Goal: Transaction & Acquisition: Register for event/course

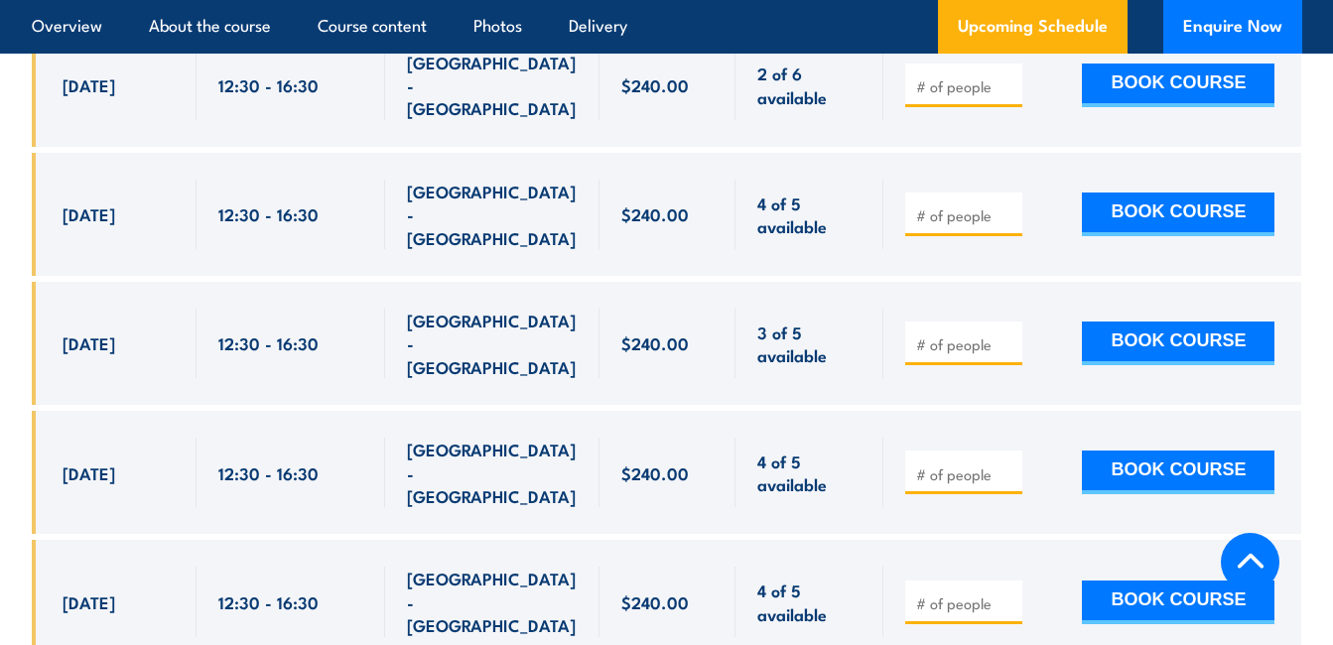
scroll to position [3772, 0]
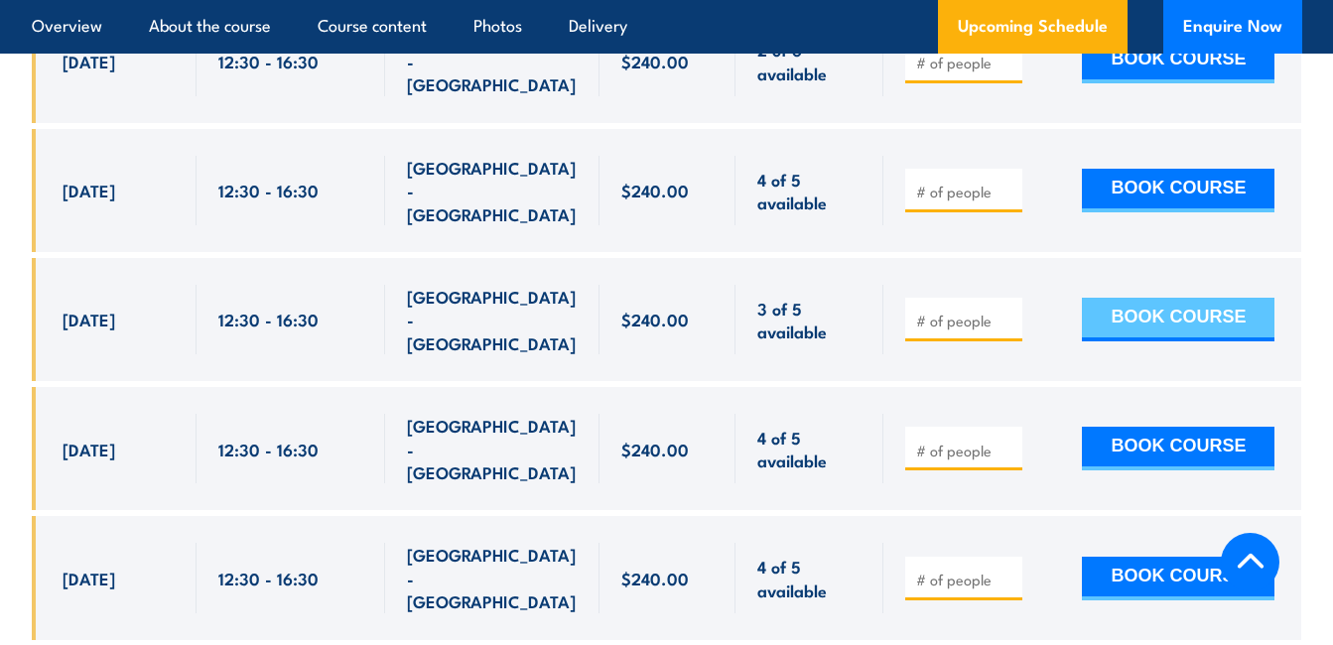
click at [1125, 298] on button "BOOK COURSE" at bounding box center [1178, 320] width 193 height 44
type input "1"
click at [1160, 298] on button "BOOK COURSE" at bounding box center [1178, 320] width 193 height 44
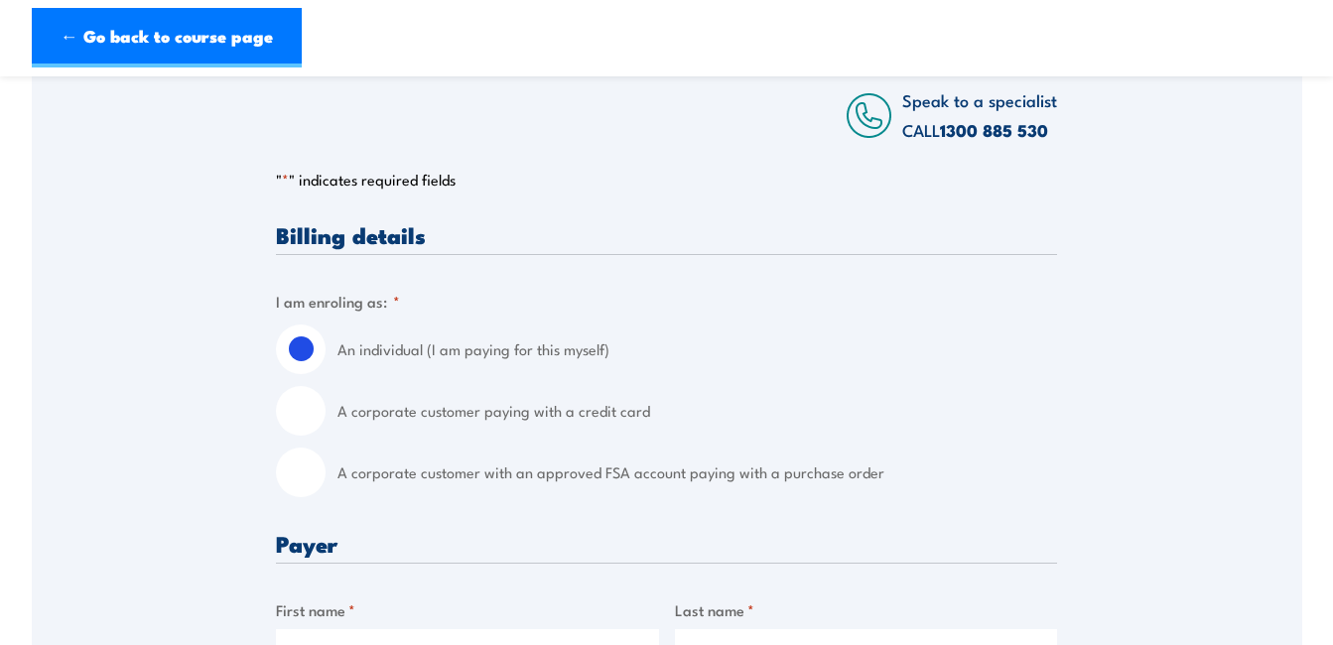
scroll to position [496, 0]
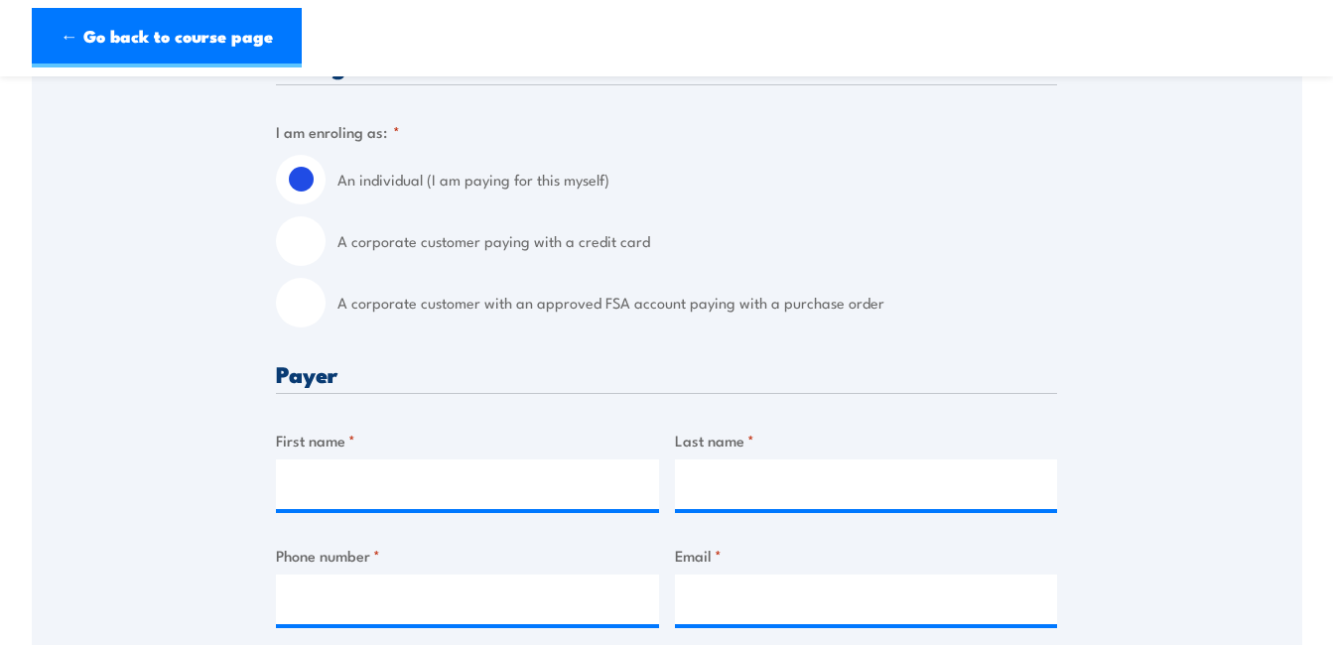
click at [303, 309] on input "A corporate customer with an approved FSA account paying with a purchase order" at bounding box center [301, 303] width 50 height 50
radio input "true"
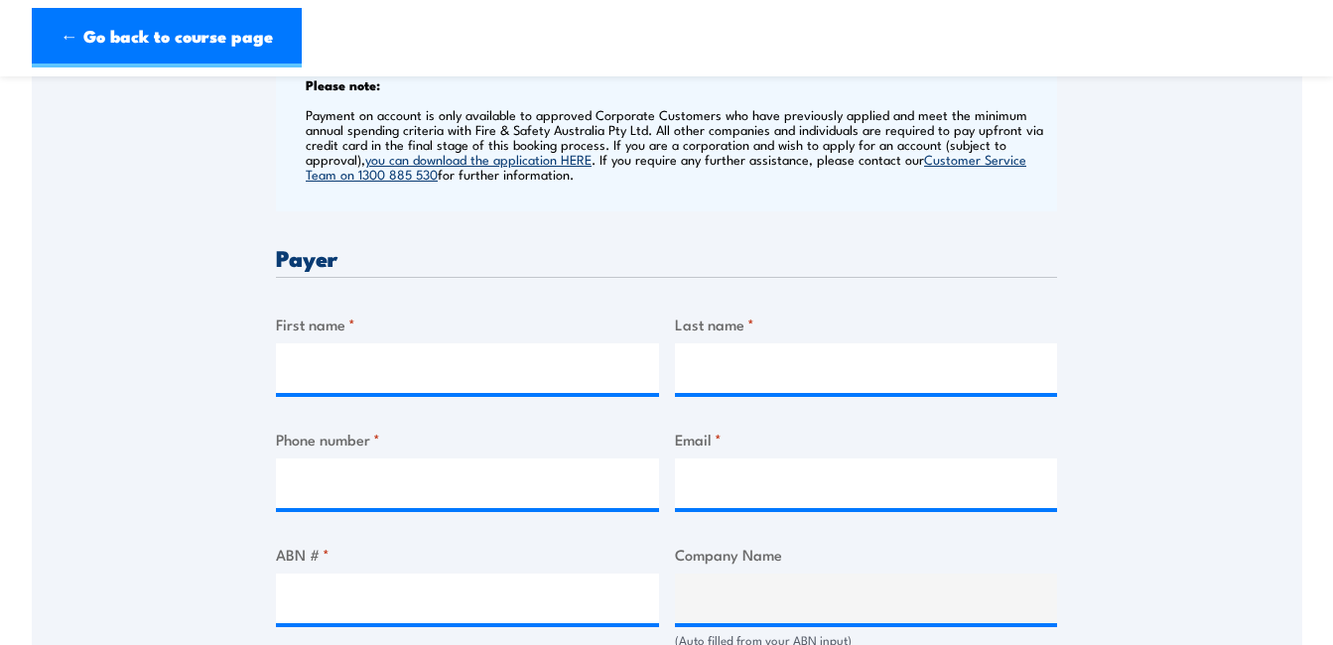
scroll to position [827, 0]
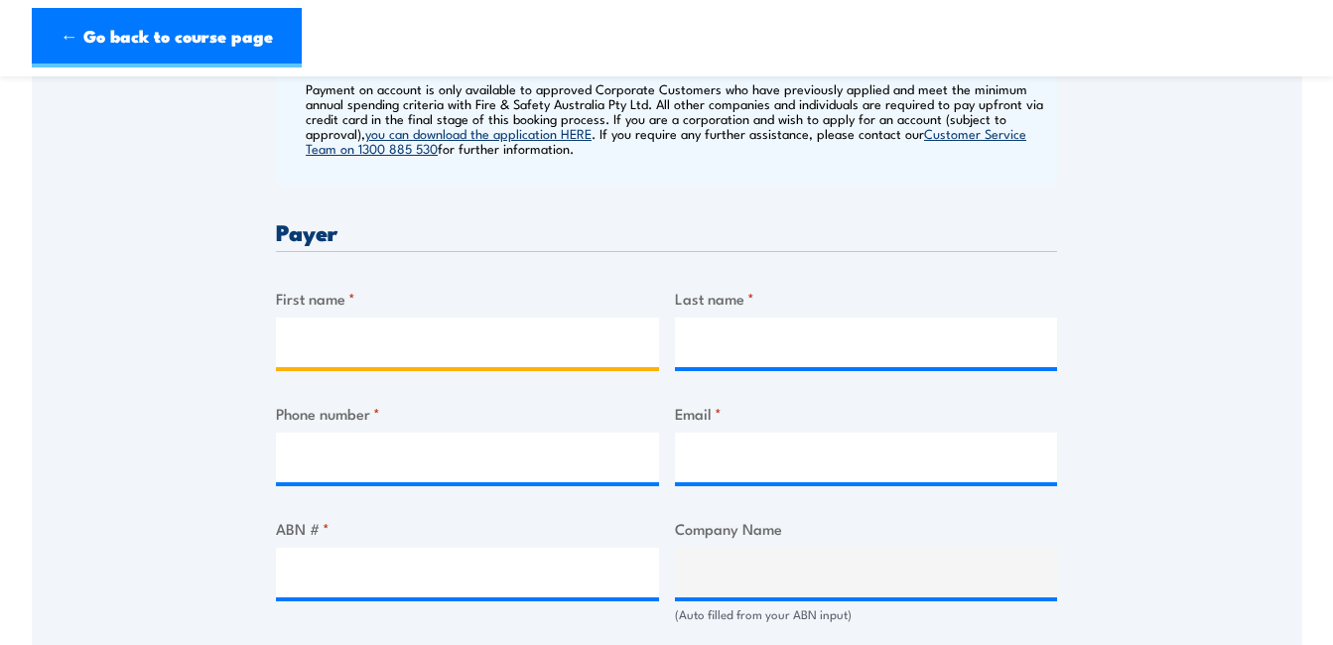
click at [517, 341] on input "First name *" at bounding box center [467, 343] width 383 height 50
type input "[PERSON_NAME]"
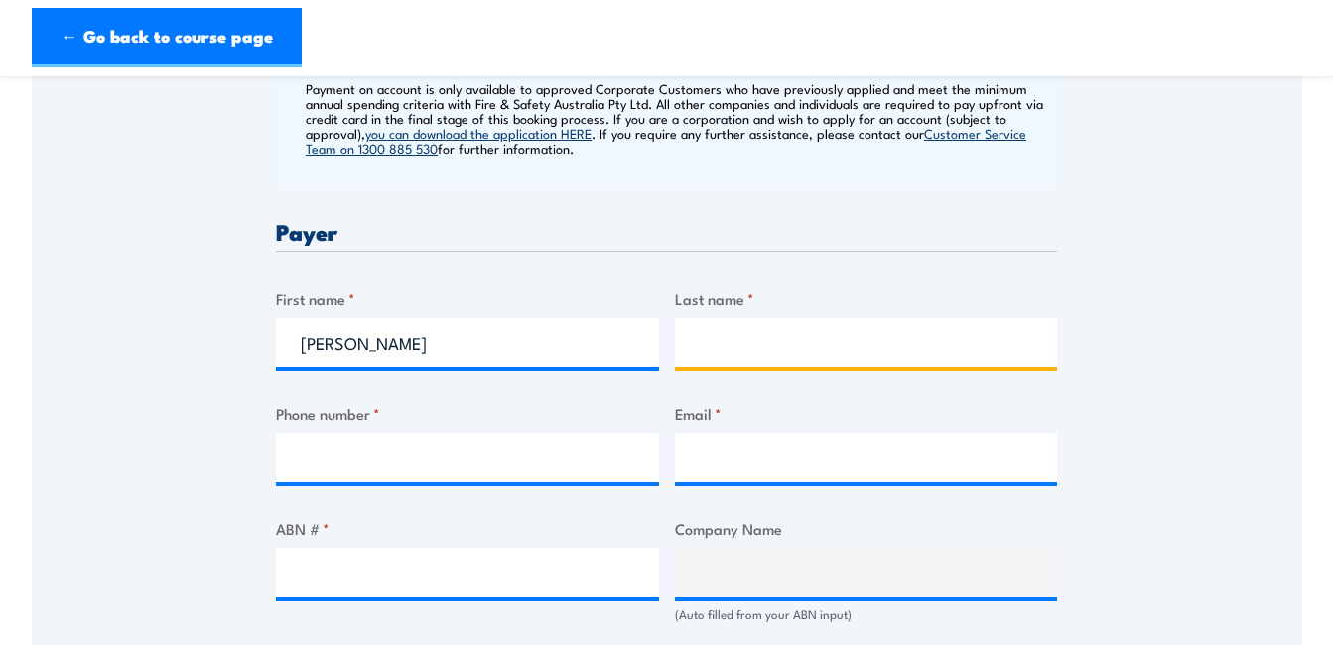
type input "[PERSON_NAME]"
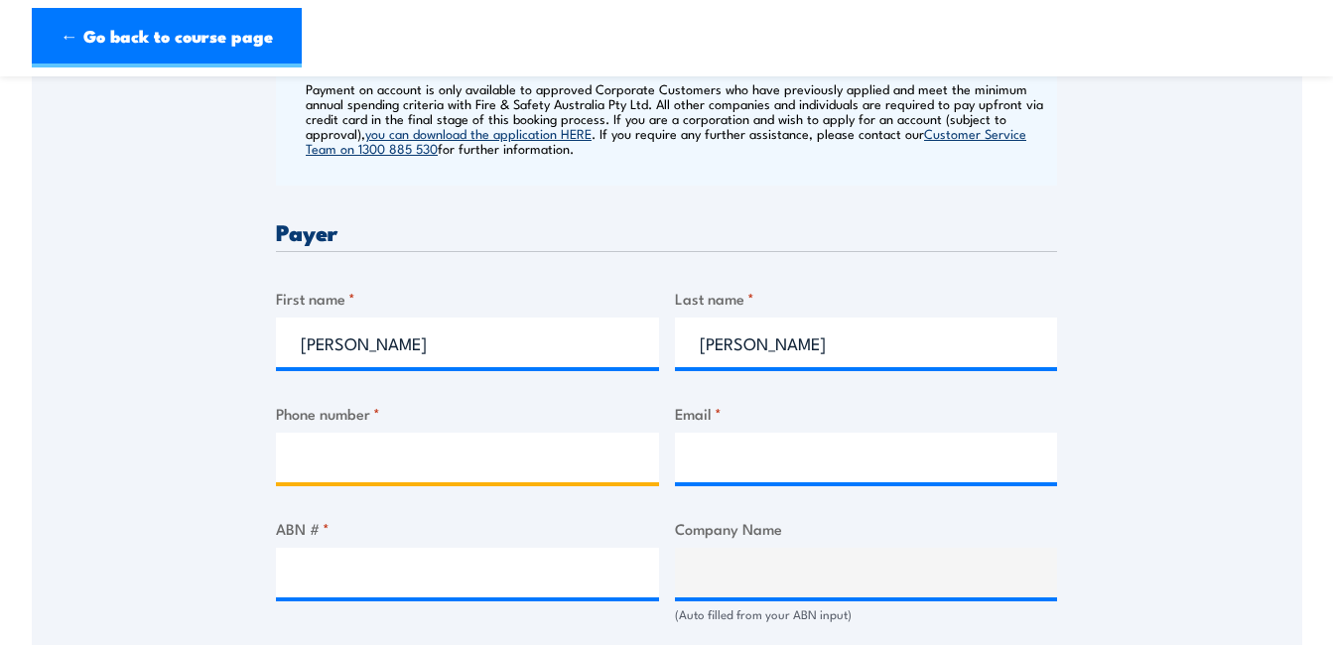
type input "0416600926"
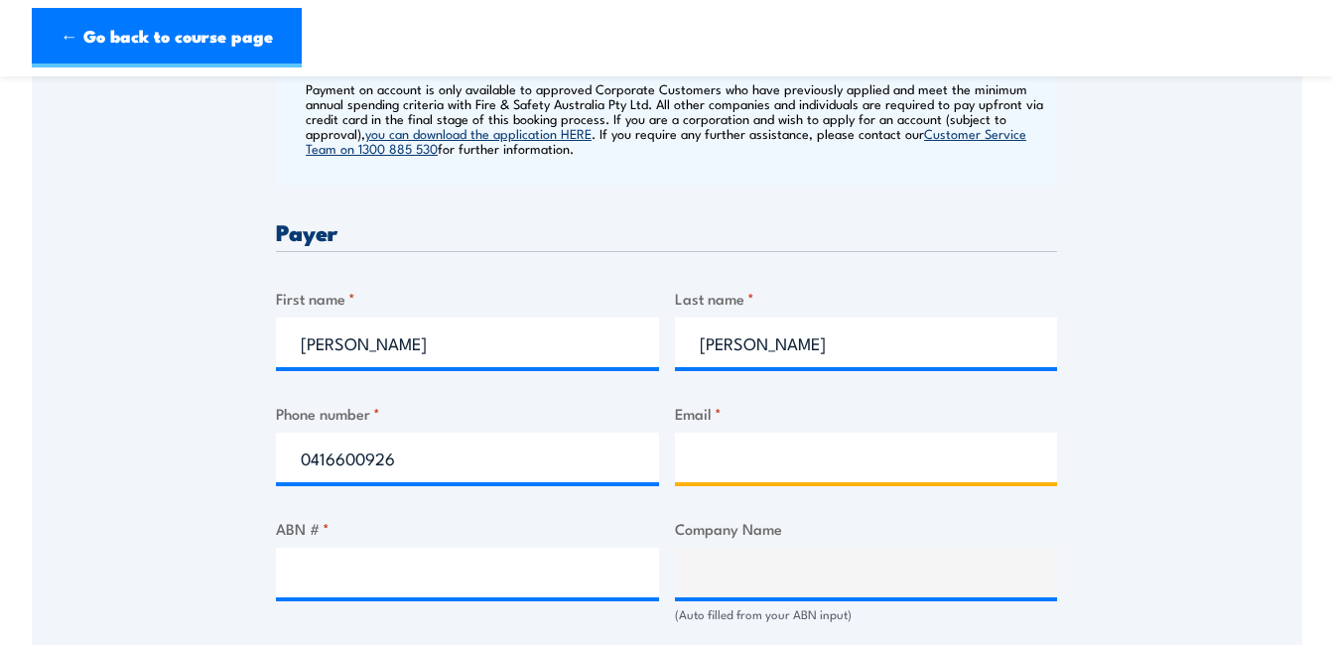
type input "[PERSON_NAME][EMAIL_ADDRESS][DOMAIN_NAME]"
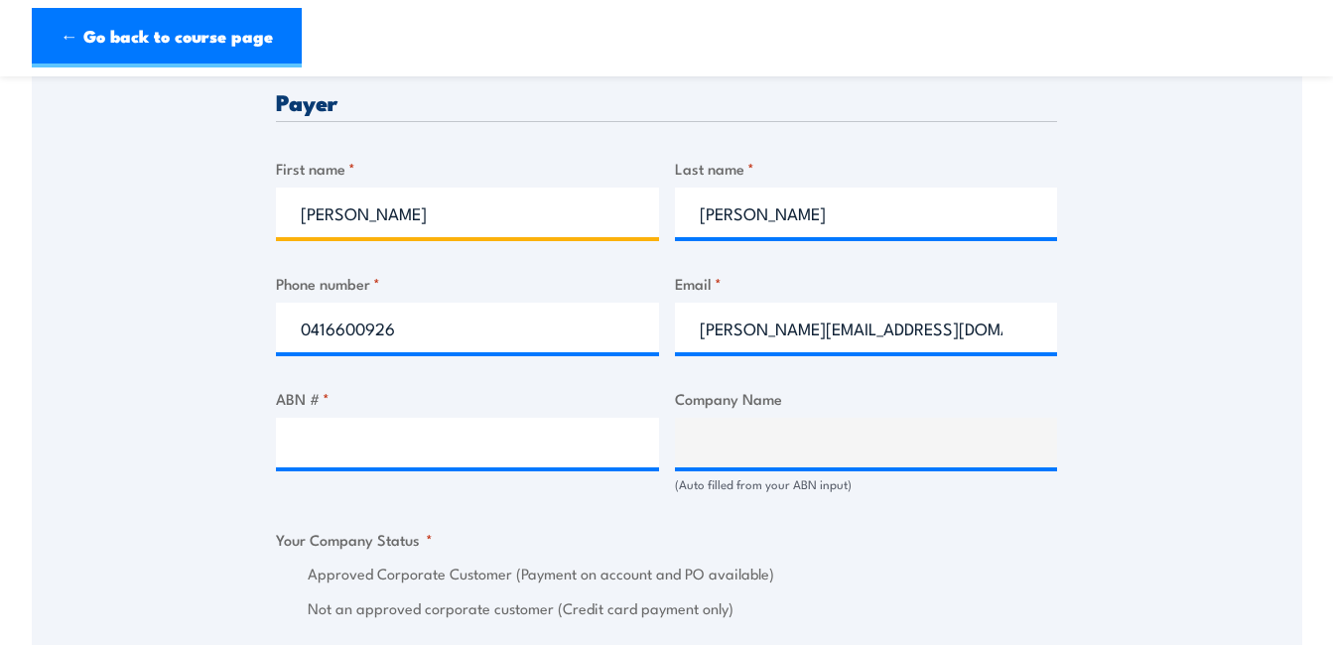
scroll to position [992, 0]
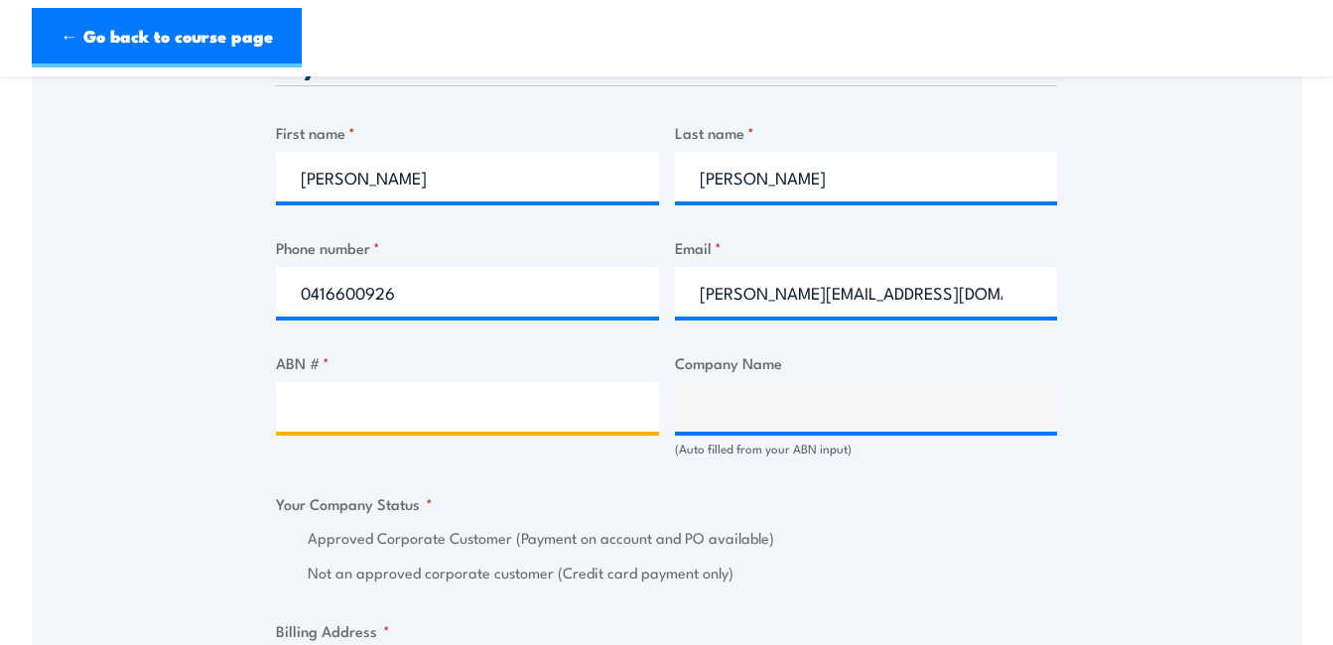
click at [506, 405] on input "ABN # *" at bounding box center [467, 407] width 383 height 50
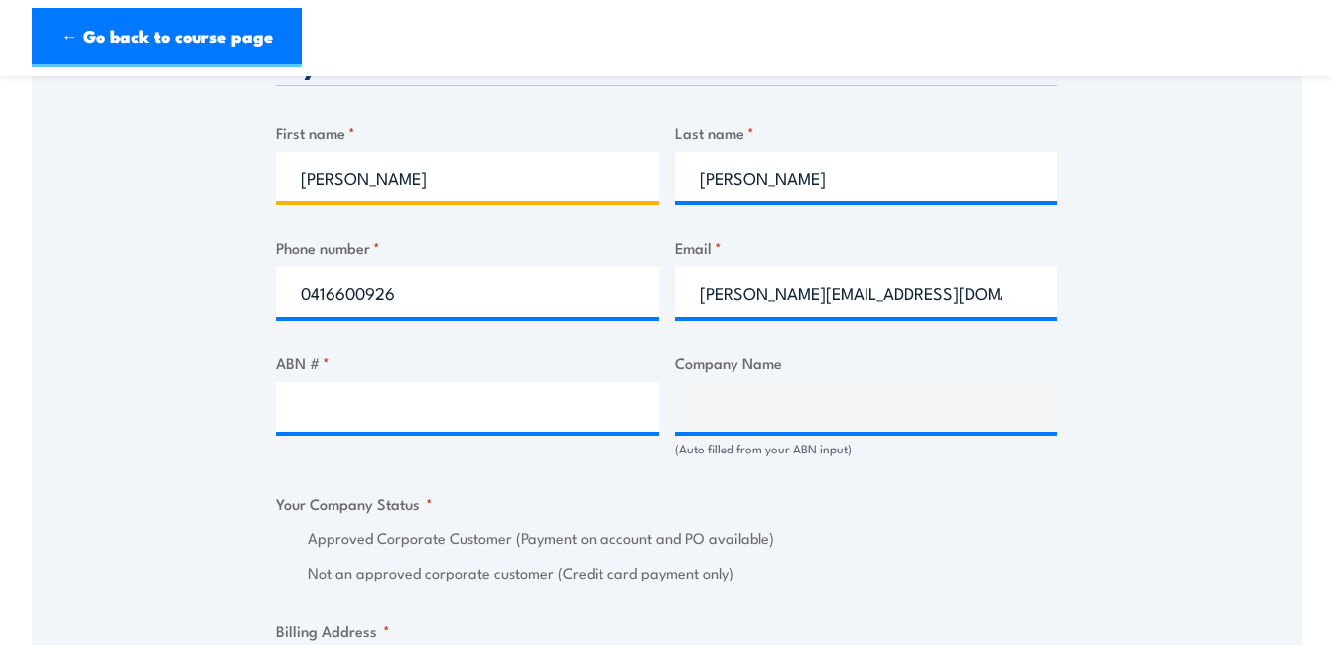
click at [378, 190] on input "Vivian" at bounding box center [467, 177] width 383 height 50
drag, startPoint x: 393, startPoint y: 184, endPoint x: 271, endPoint y: 193, distance: 122.4
click at [271, 193] on div "Speak to a specialist CALL 1300 885 530 CALL 1300 885 530 " * " indicates requi…" at bounding box center [667, 483] width 1270 height 2267
click at [456, 188] on input "First name *" at bounding box center [467, 177] width 383 height 50
type input "Vivian"
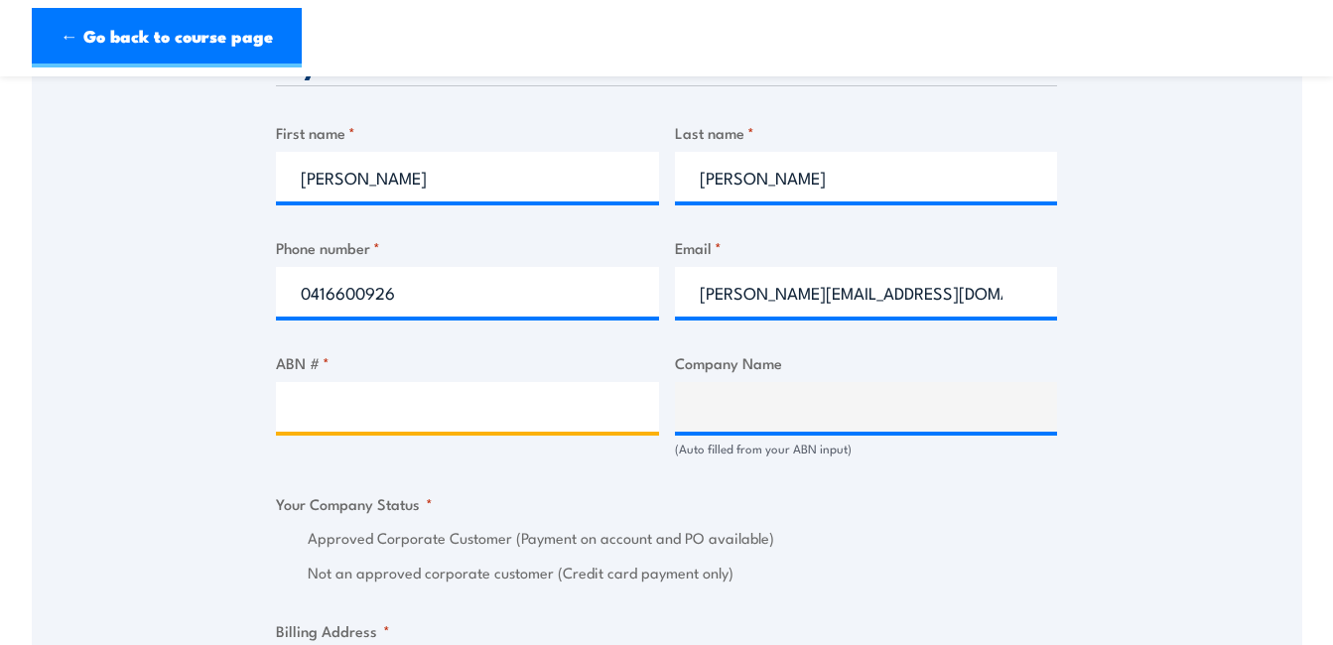
click at [524, 418] on input "ABN # *" at bounding box center [467, 407] width 383 height 50
click at [474, 417] on input "ABN # *" at bounding box center [467, 407] width 383 height 50
paste input "28009683452"
type input "28009683452"
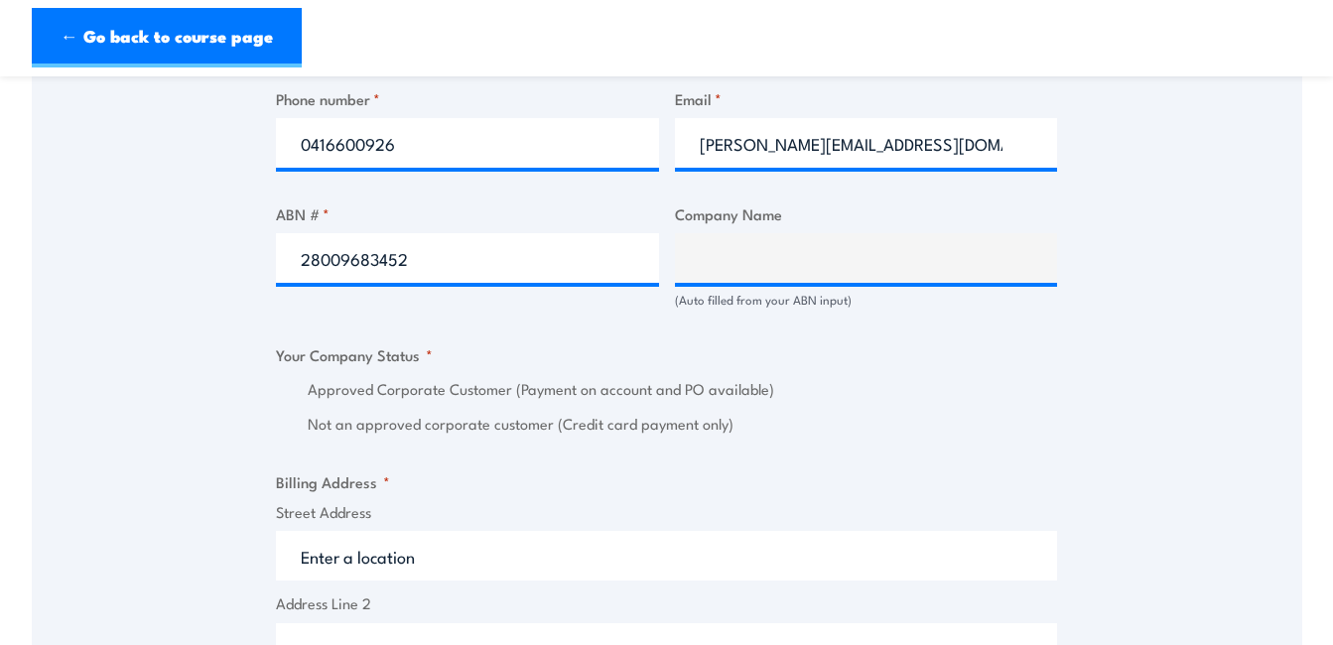
scroll to position [1044, 0]
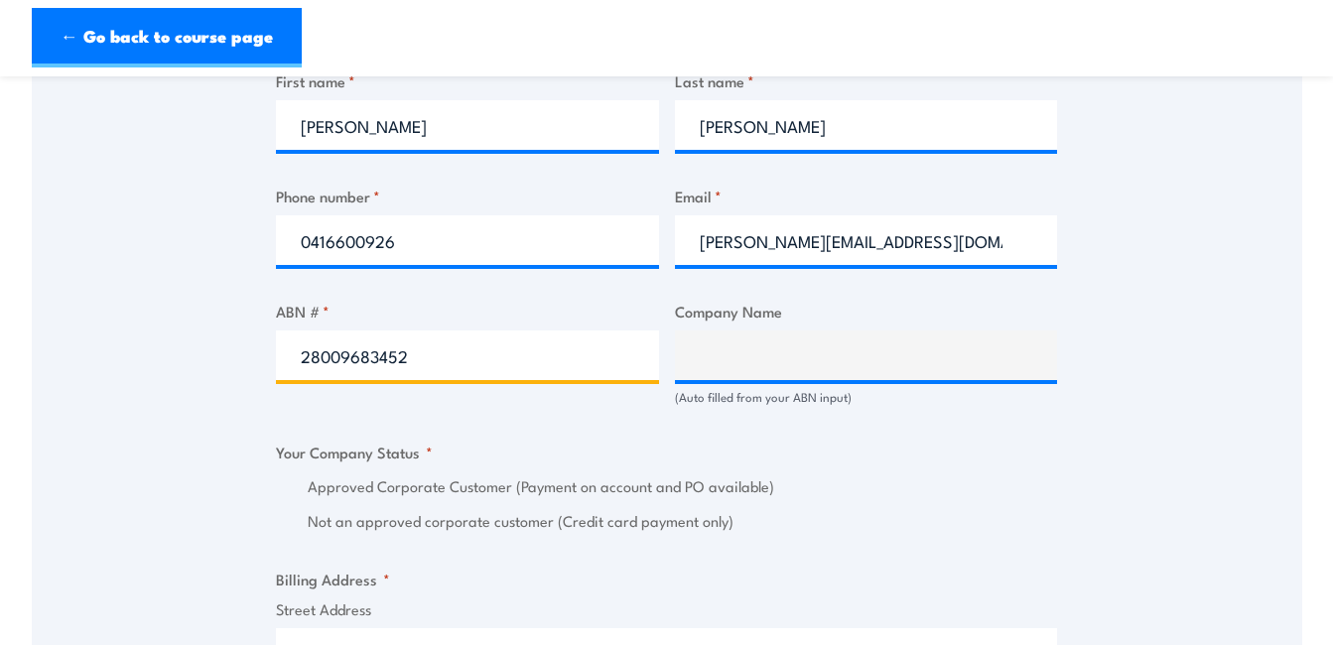
click at [573, 363] on input "28009683452" at bounding box center [467, 355] width 383 height 50
click at [575, 372] on input "28009683452" at bounding box center [467, 355] width 383 height 50
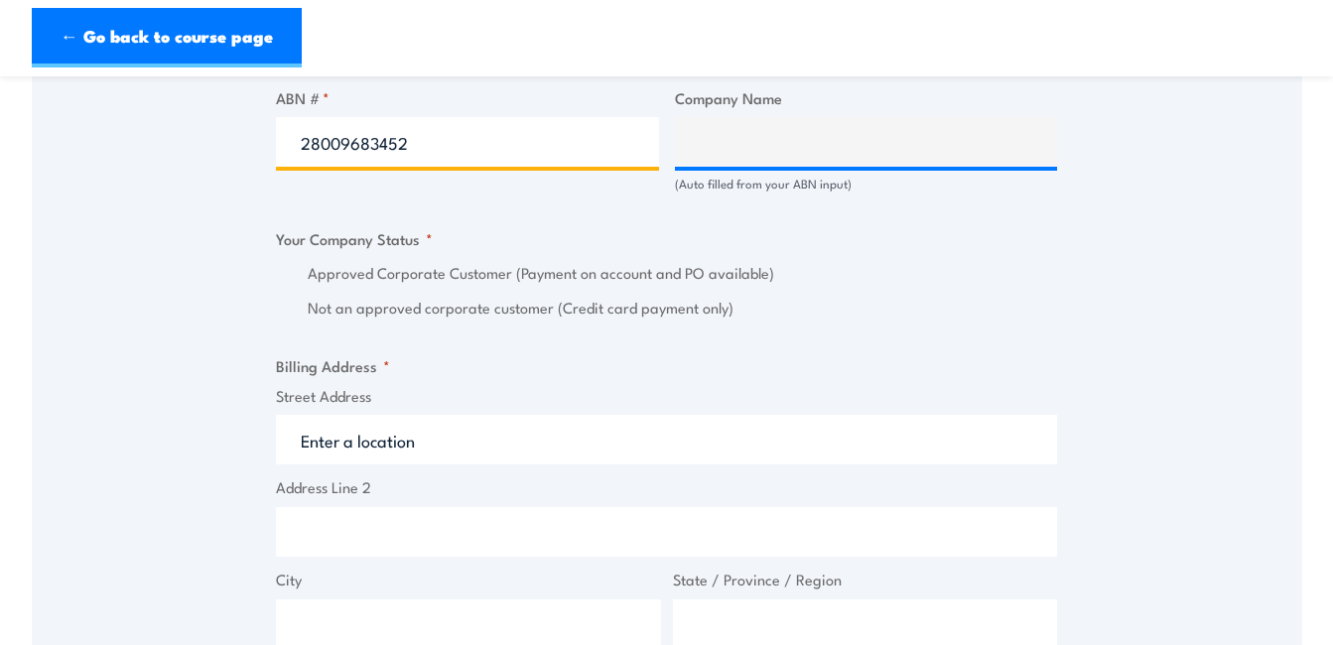
scroll to position [1210, 0]
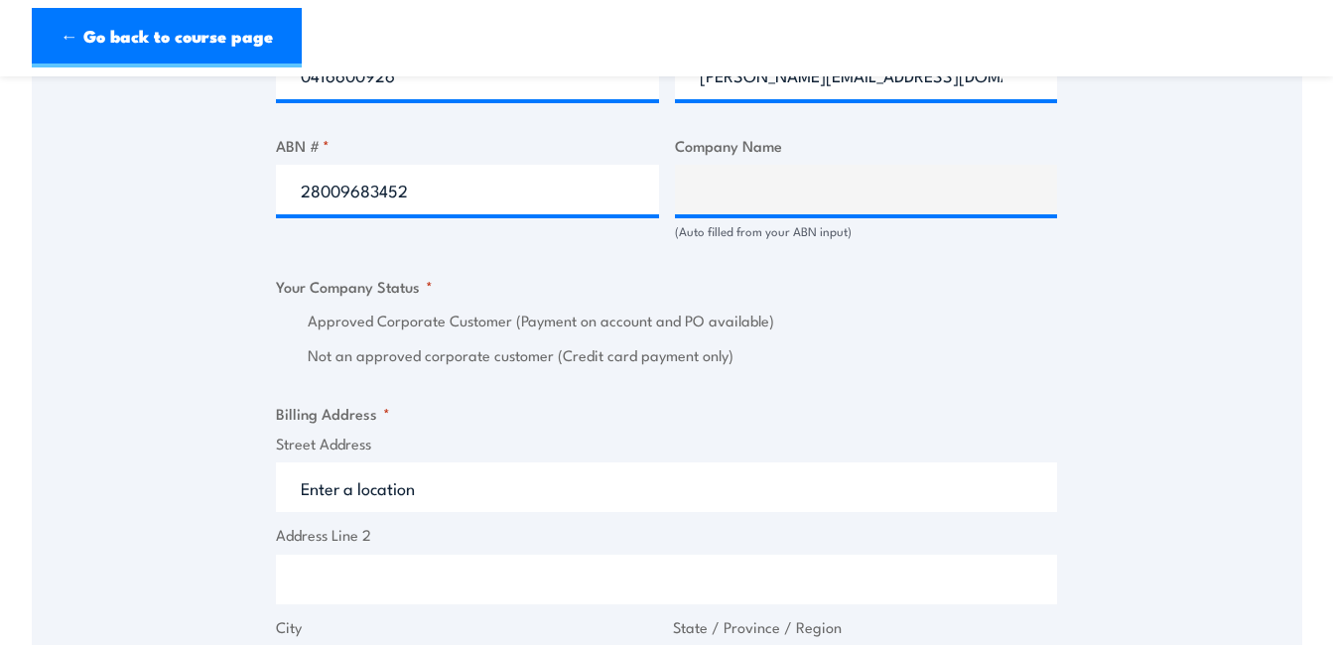
click at [426, 291] on span "*" at bounding box center [429, 286] width 7 height 22
click at [446, 290] on fieldset "Your Company Status * Approved Corporate Customer (Payment on account and PO av…" at bounding box center [666, 321] width 781 height 92
click at [506, 382] on div "Billing details I am enroling as: * An individual (I am paying for this myself)…" at bounding box center [666, 365] width 781 height 2051
click at [634, 322] on label "Approved Corporate Customer (Payment on account and PO available)" at bounding box center [682, 321] width 749 height 23
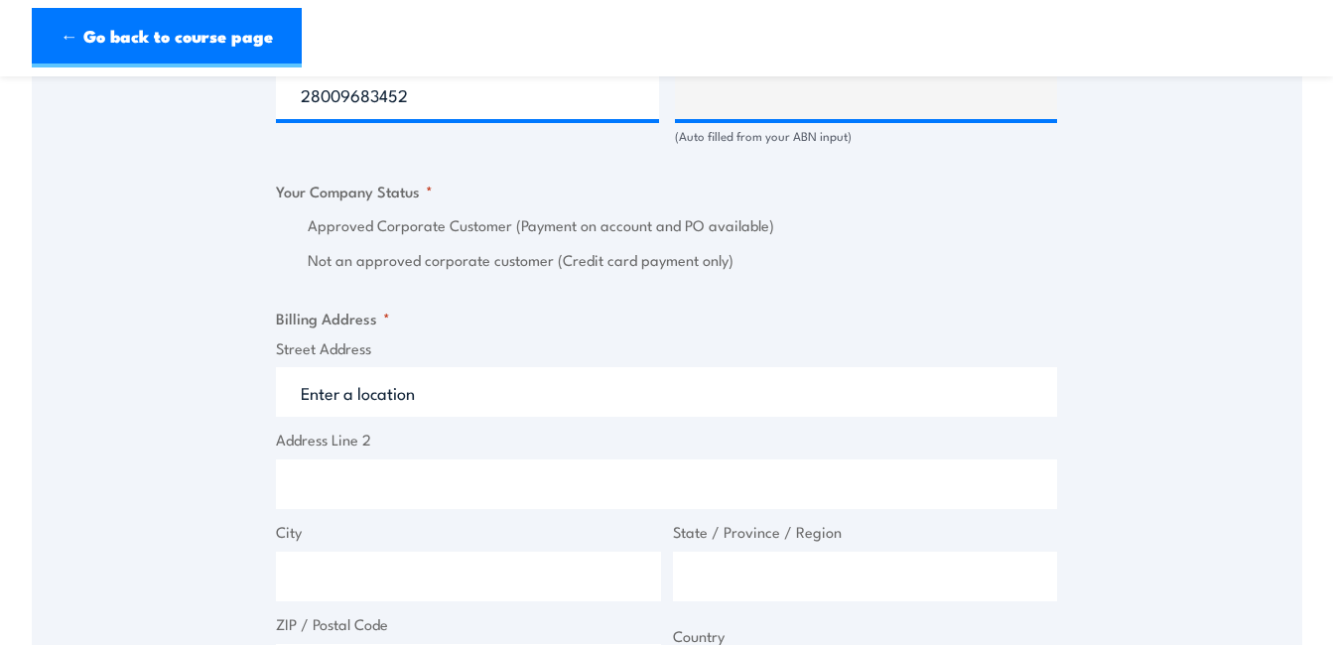
scroll to position [1376, 0]
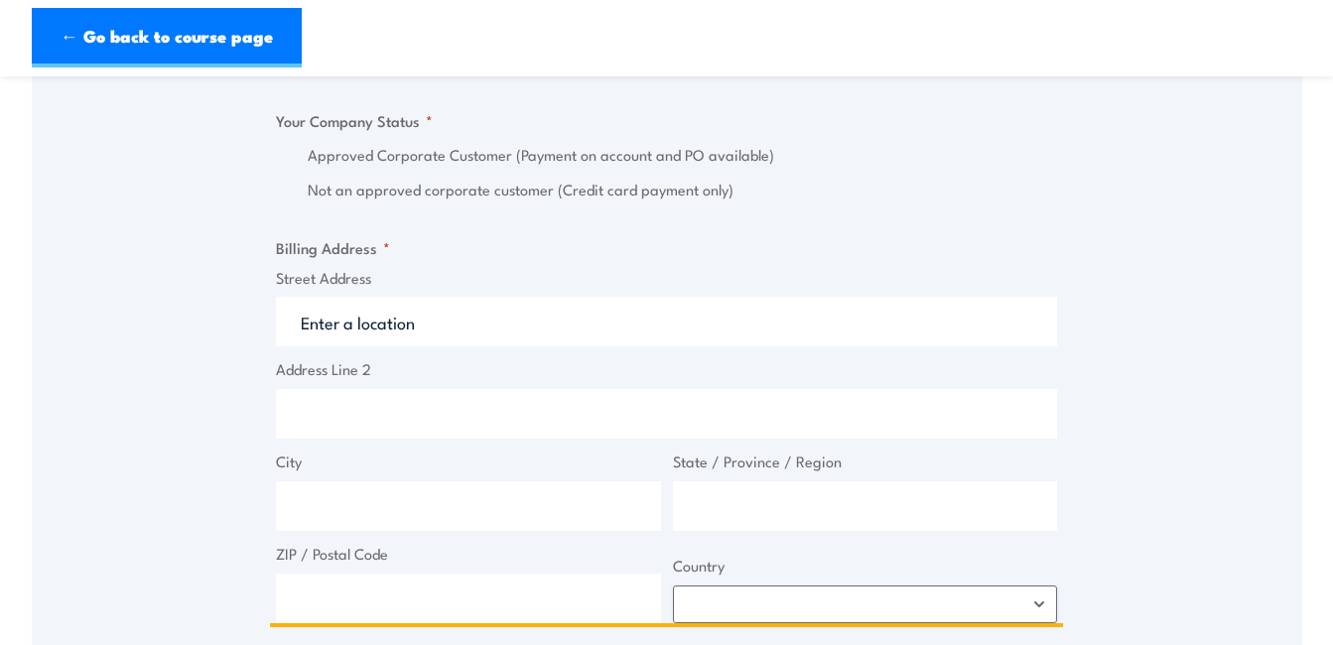
click at [392, 325] on input "Street Address" at bounding box center [666, 322] width 781 height 50
click at [417, 329] on input "Street Address" at bounding box center [666, 322] width 781 height 50
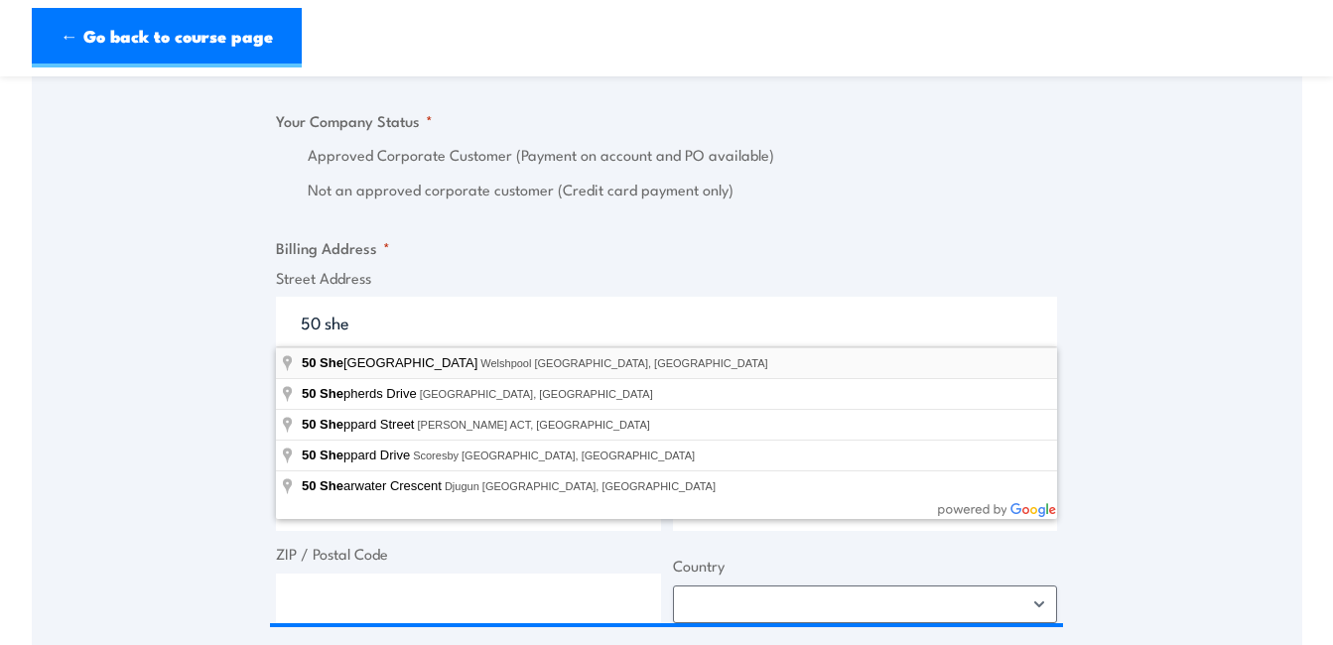
type input "50 Sheffield Road, Welshpool WA, Australia"
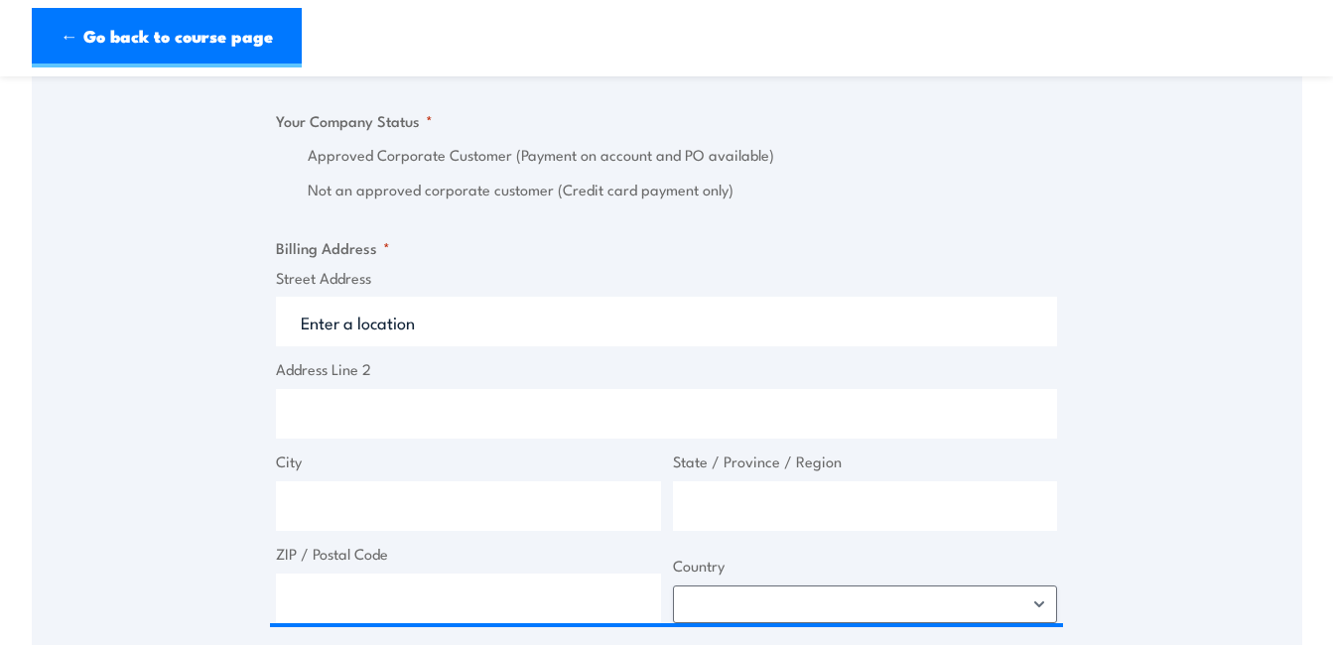
type input "50 Sheffield Rd"
type input "Welshpool"
type input "Western Australia"
type input "6106"
select select "Australia"
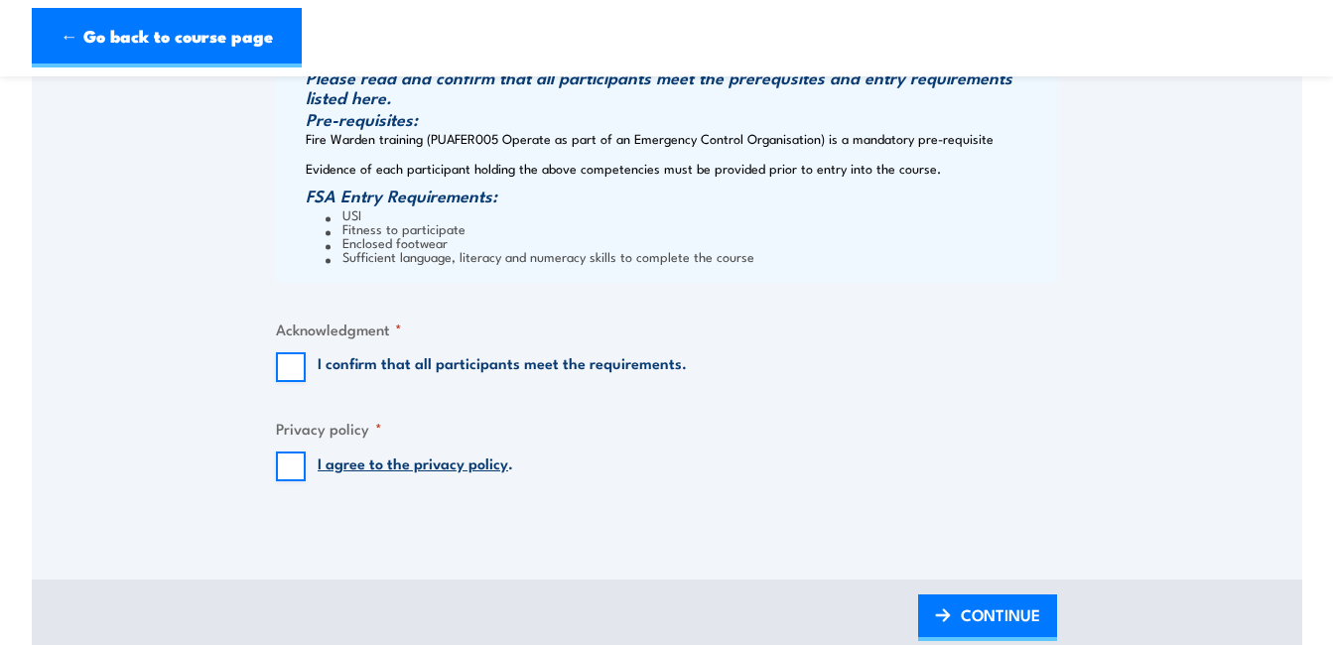
scroll to position [2037, 0]
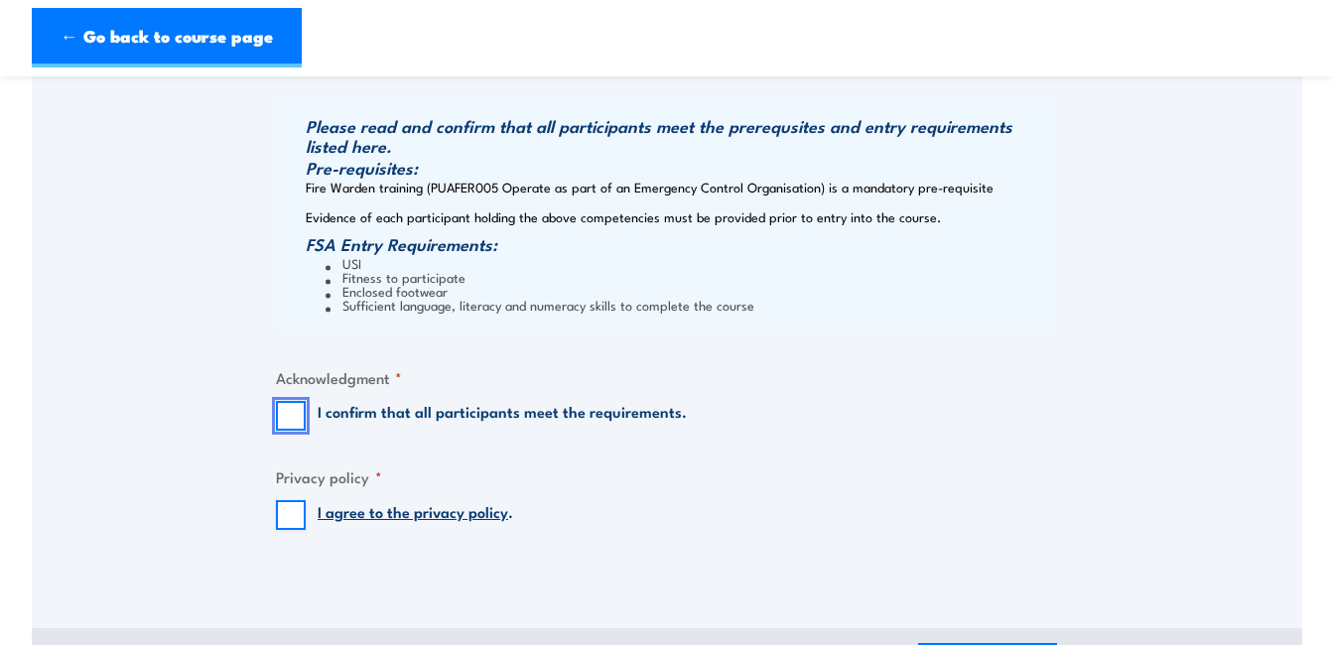
click at [294, 412] on input "I confirm that all participants meet the requirements." at bounding box center [291, 416] width 30 height 30
checkbox input "true"
click at [288, 514] on input "I agree to the privacy policy ." at bounding box center [291, 515] width 30 height 30
checkbox input "true"
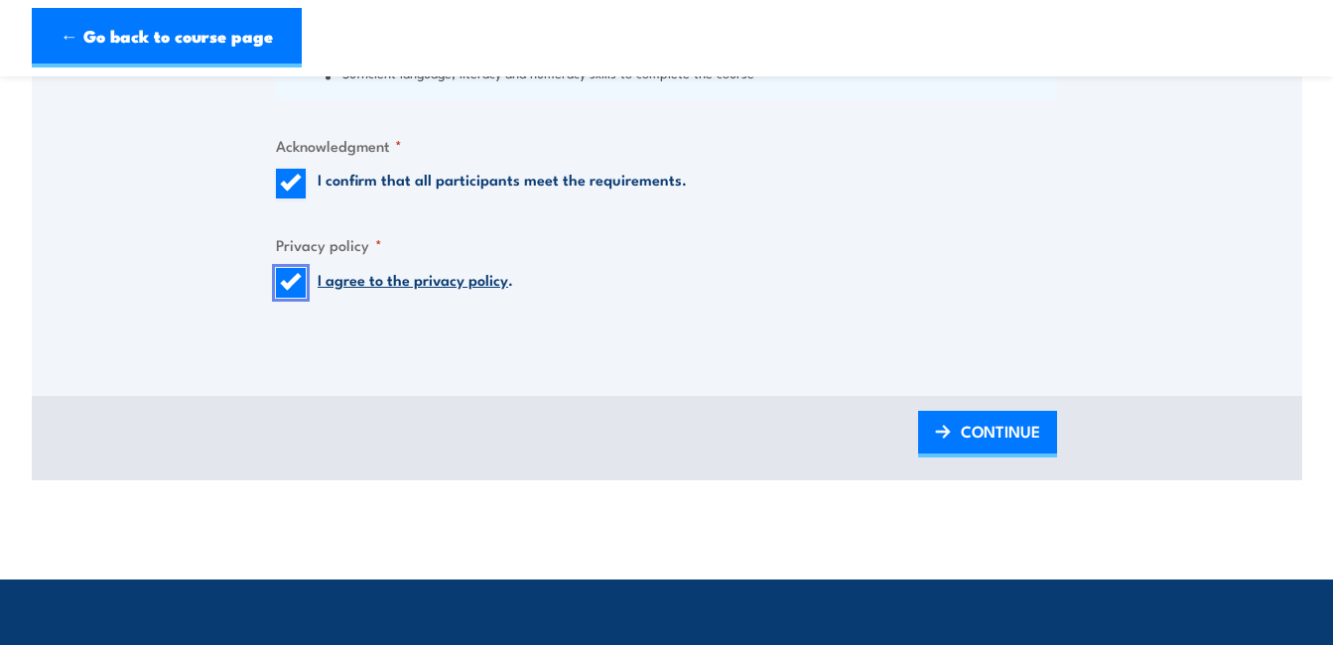
scroll to position [2368, 0]
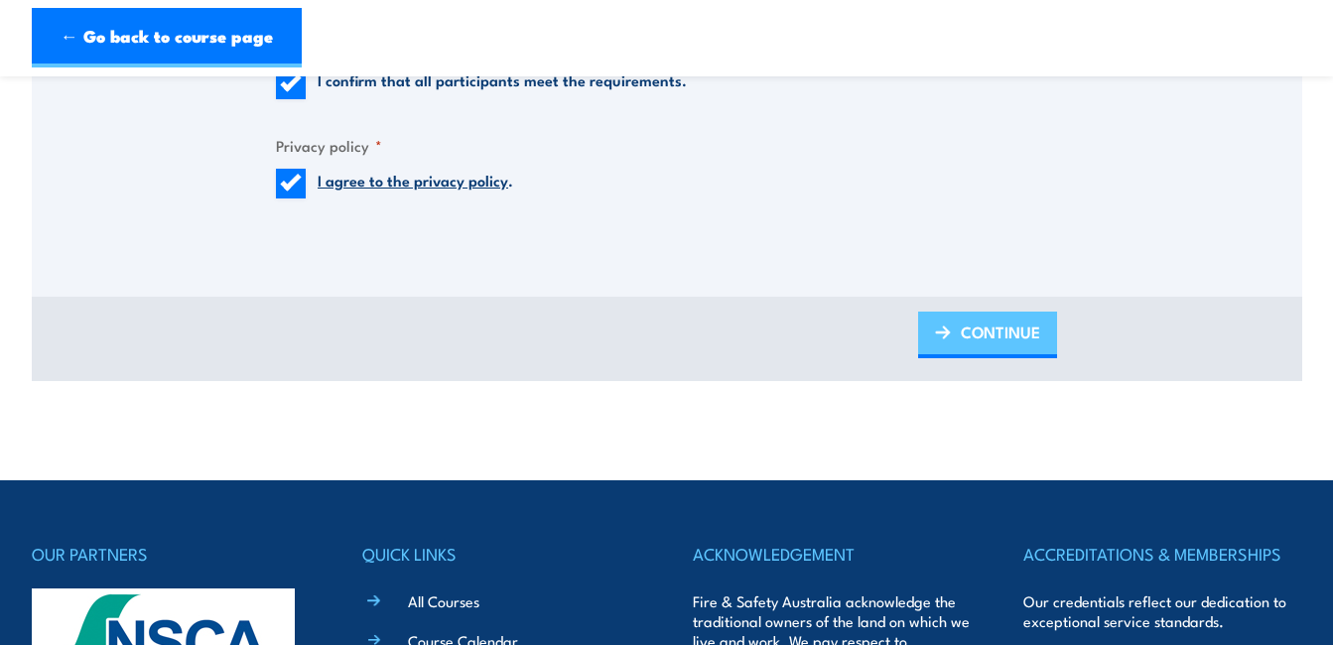
click at [959, 346] on link "CONTINUE" at bounding box center [987, 335] width 139 height 47
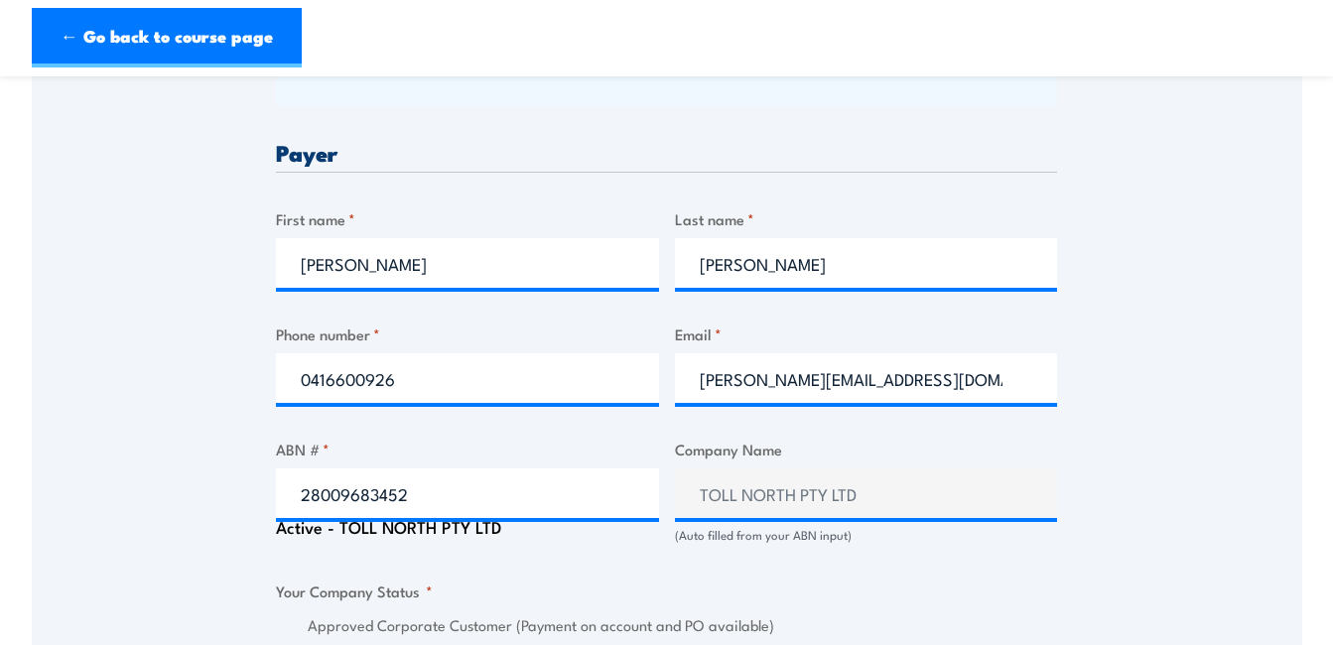
scroll to position [1189, 0]
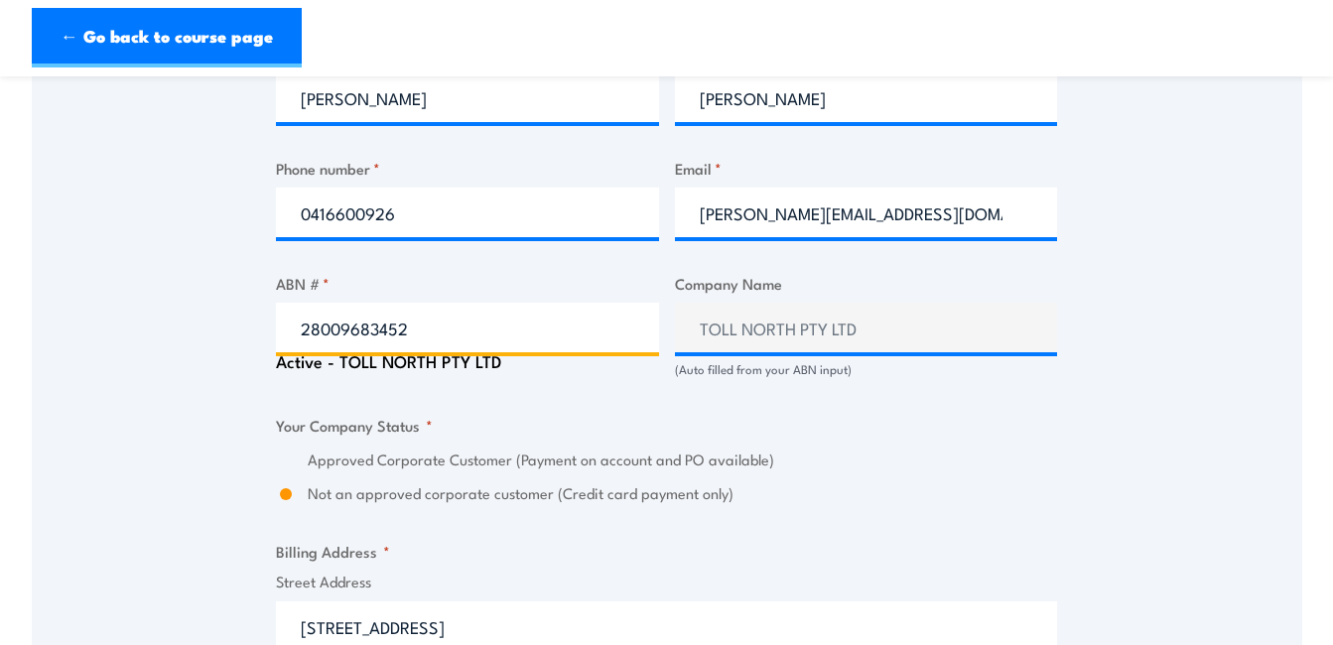
drag, startPoint x: 516, startPoint y: 324, endPoint x: 239, endPoint y: 329, distance: 276.9
click at [239, 329] on div "Speak to a specialist CALL 1300 885 530 CALL 1300 885 530 There was a problem w…" at bounding box center [667, 345] width 1270 height 2384
paste input "31006604191"
type input "31006604191"
click at [902, 450] on label "Approved Corporate Customer (Payment on account and PO available)" at bounding box center [682, 460] width 749 height 23
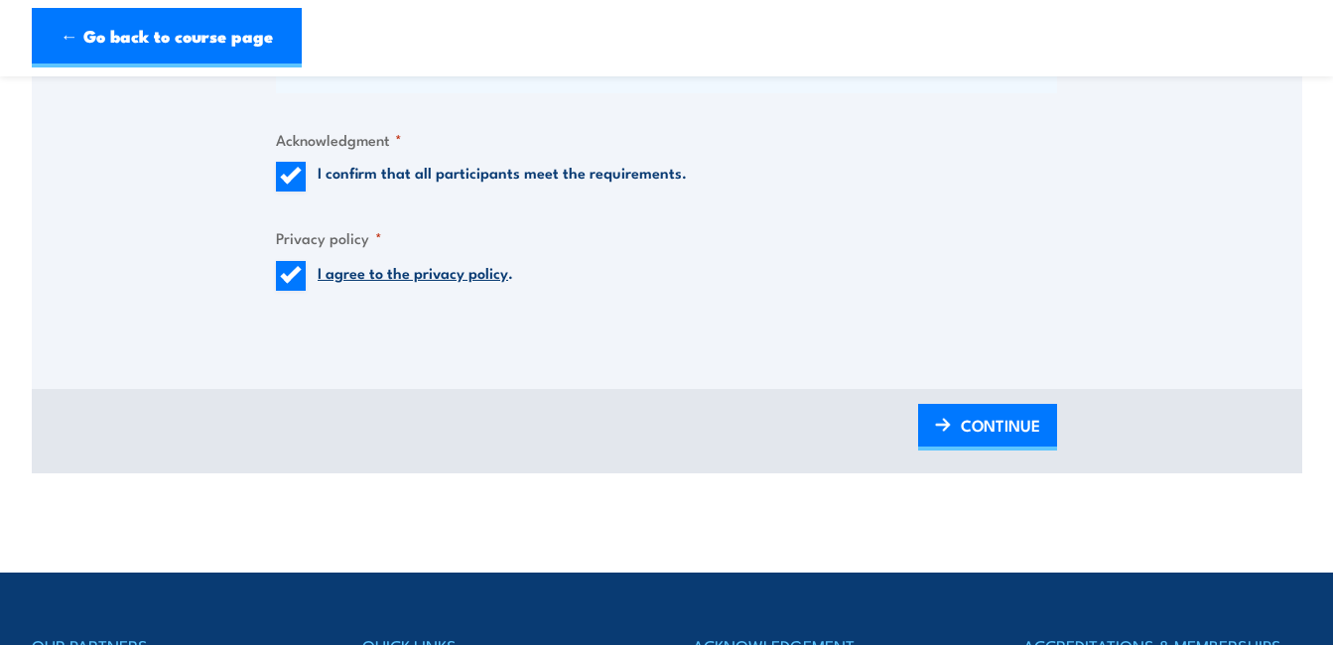
scroll to position [2347, 0]
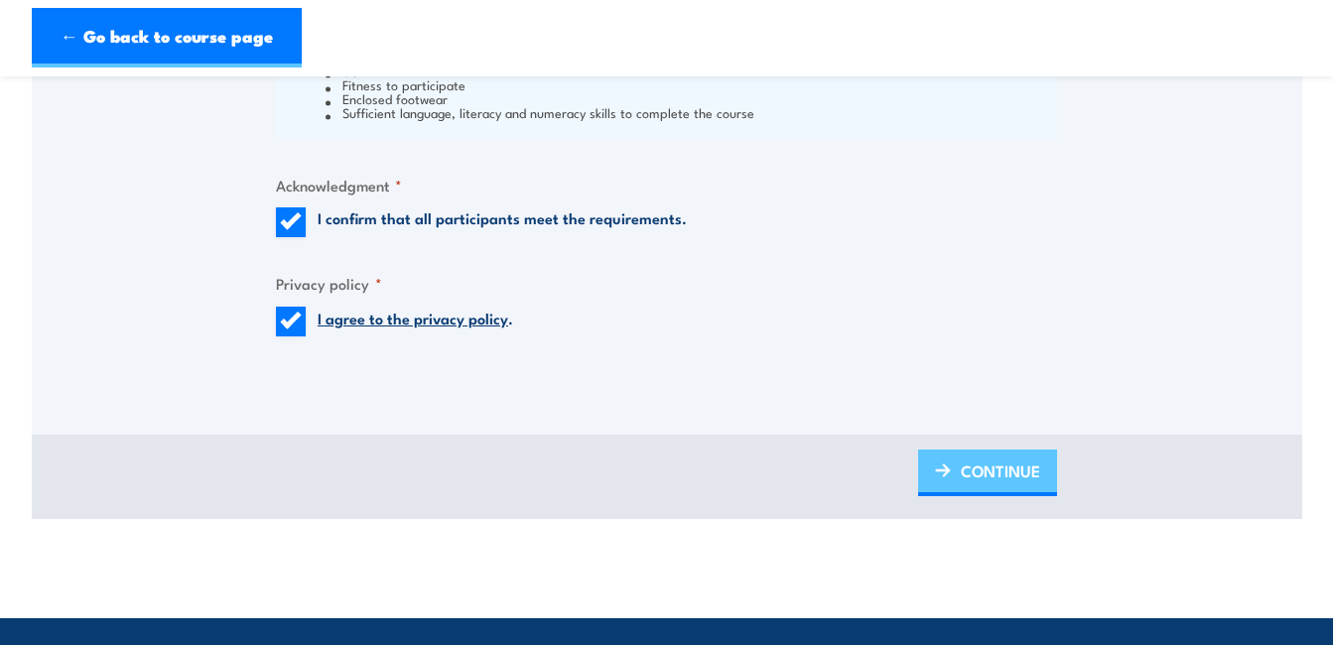
click at [942, 496] on div "BACK CONTINUE" at bounding box center [667, 477] width 1270 height 84
drag, startPoint x: 942, startPoint y: 496, endPoint x: 932, endPoint y: 481, distance: 17.9
click at [932, 481] on link "CONTINUE" at bounding box center [987, 473] width 139 height 47
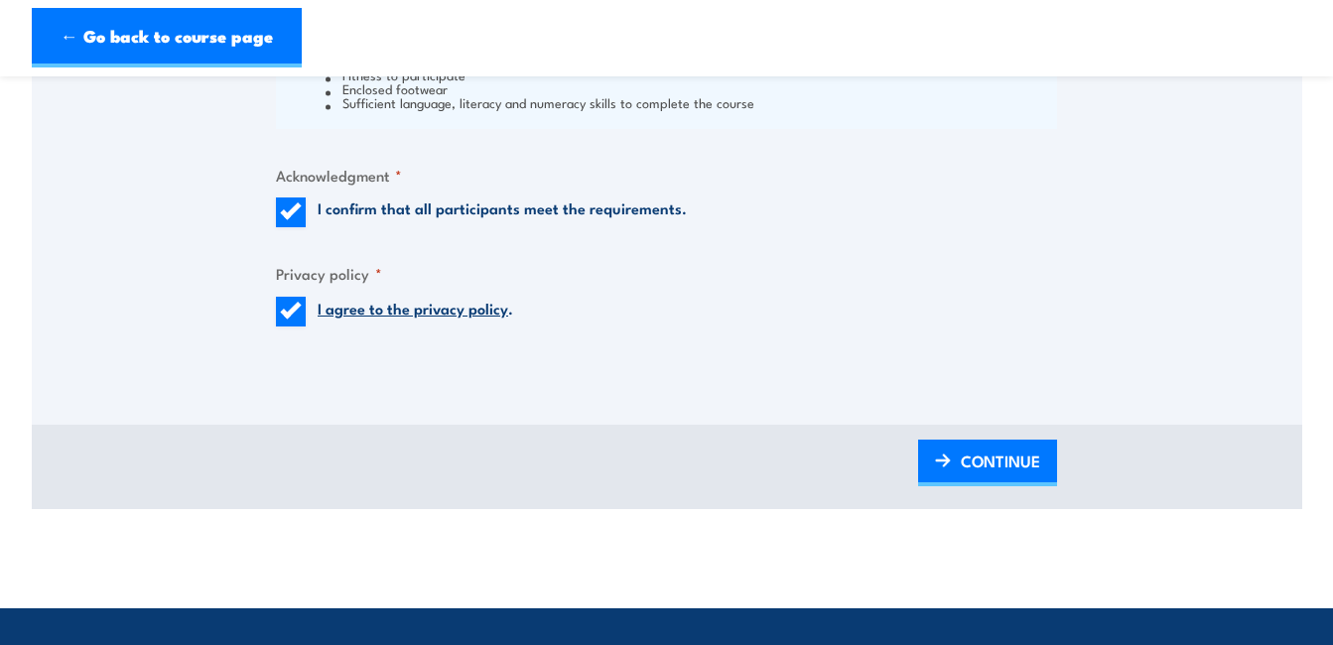
scroll to position [2512, 0]
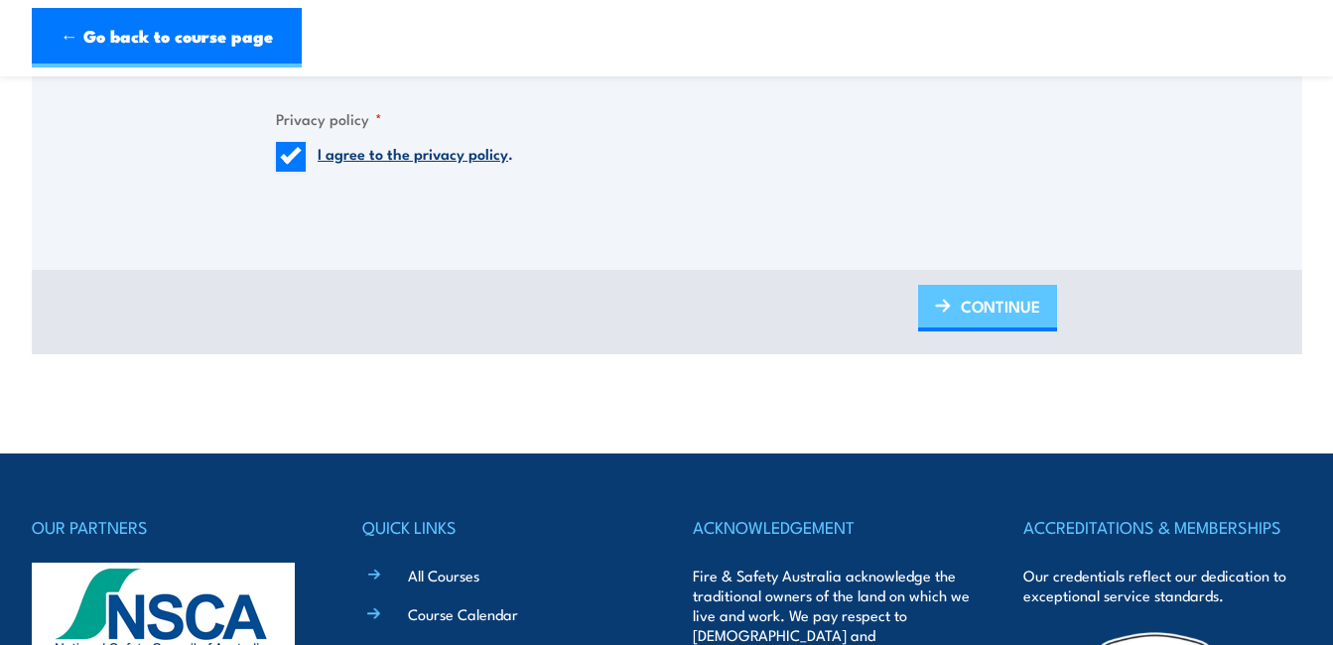
click at [977, 302] on span "CONTINUE" at bounding box center [1000, 306] width 79 height 53
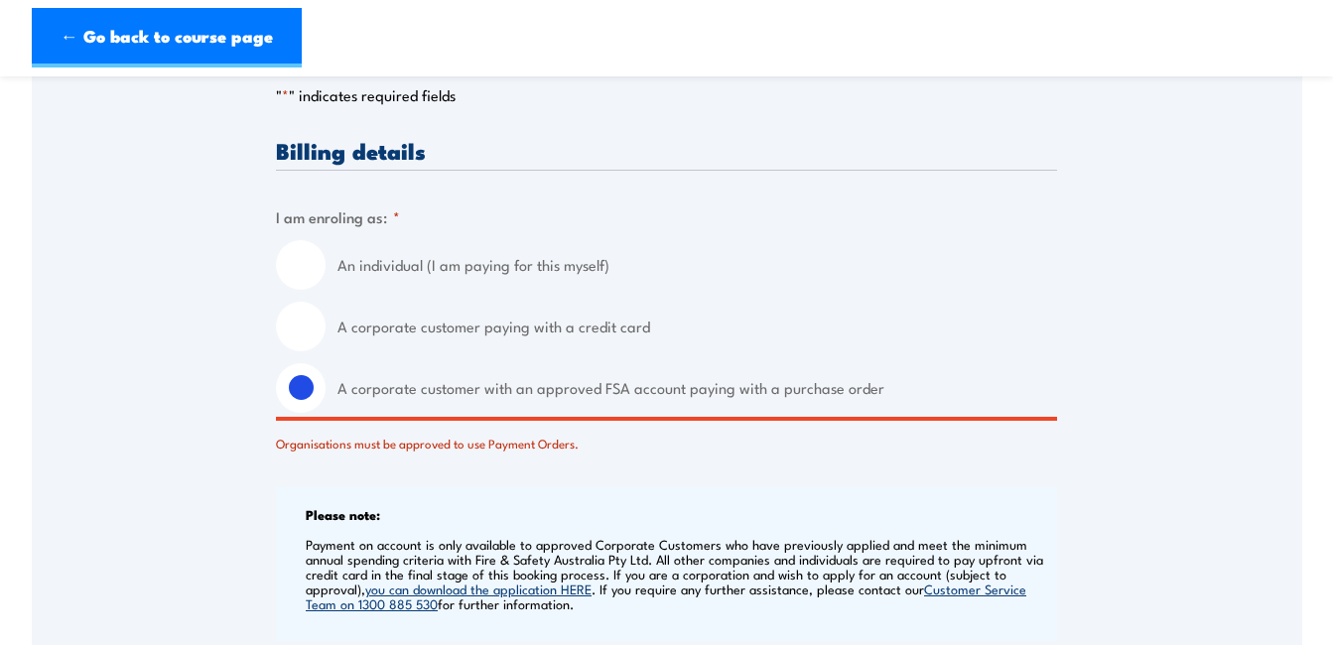
scroll to position [527, 0]
